Goal: Entertainment & Leisure: Consume media (video, audio)

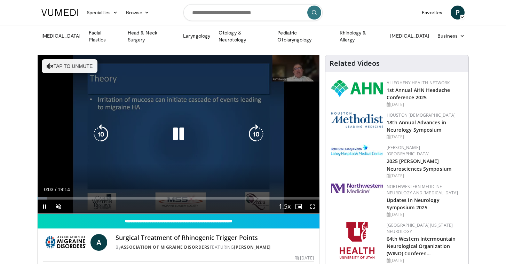
click at [68, 67] on button "Tap to unmute" at bounding box center [70, 66] width 56 height 14
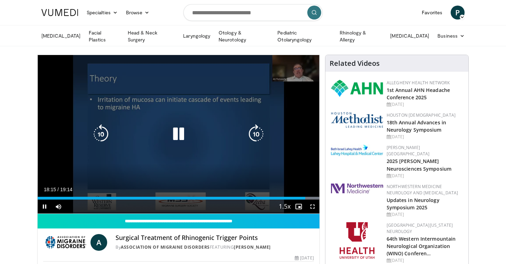
click at [178, 133] on icon "Video Player" at bounding box center [178, 133] width 19 height 19
